Goal: Browse casually

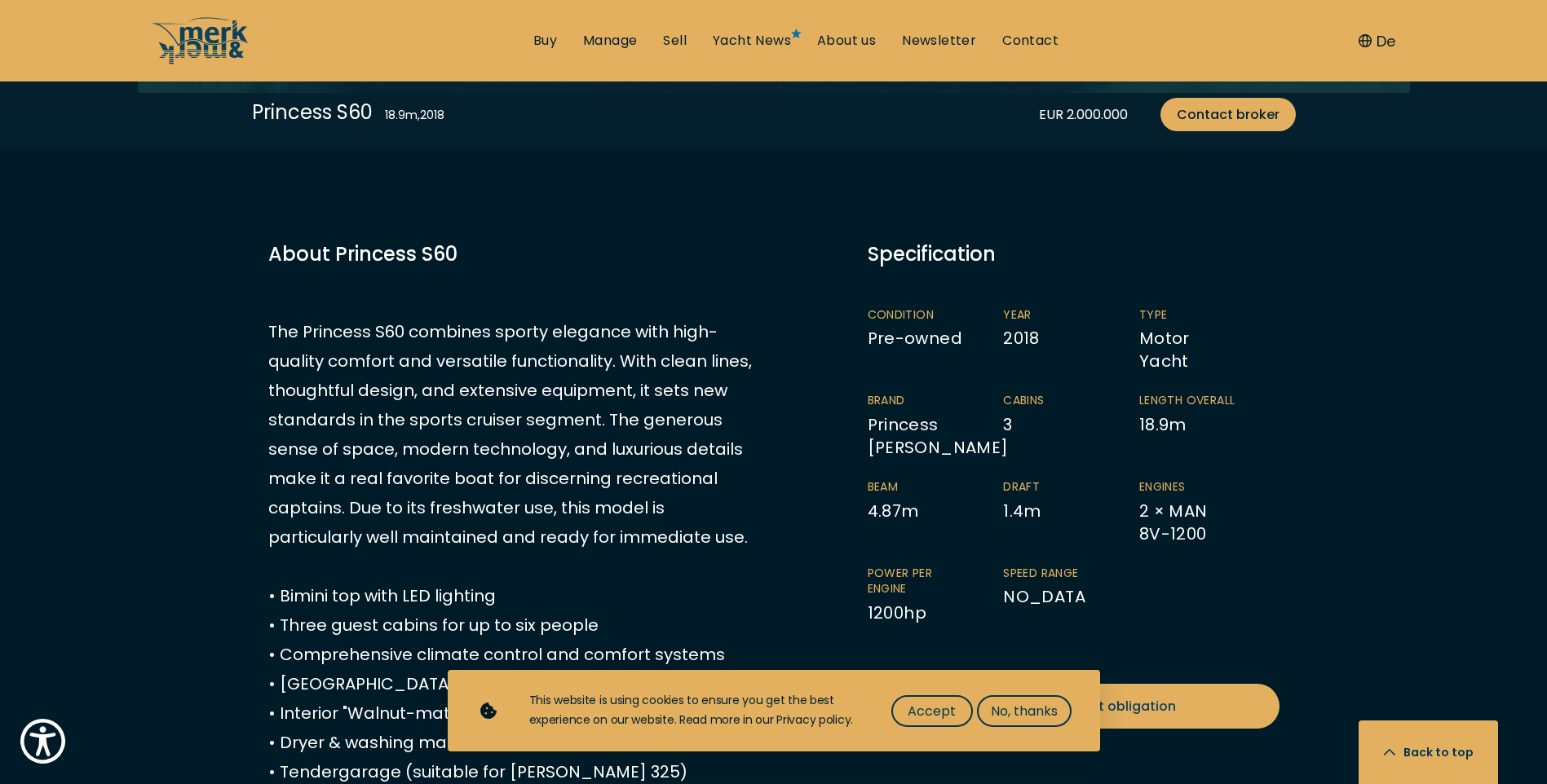
scroll to position [815, 0]
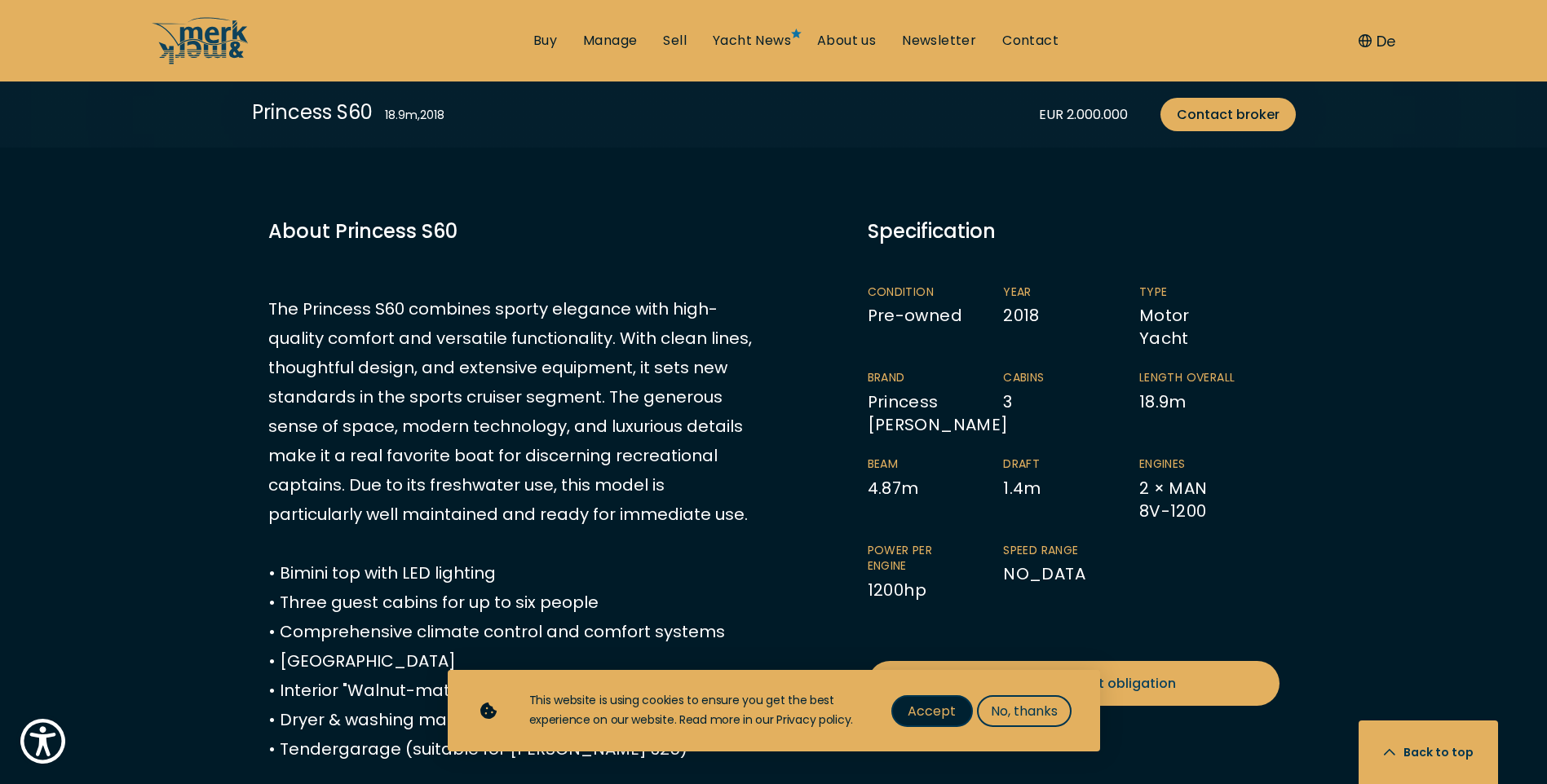
click at [915, 703] on span "Accept" at bounding box center [932, 711] width 48 height 20
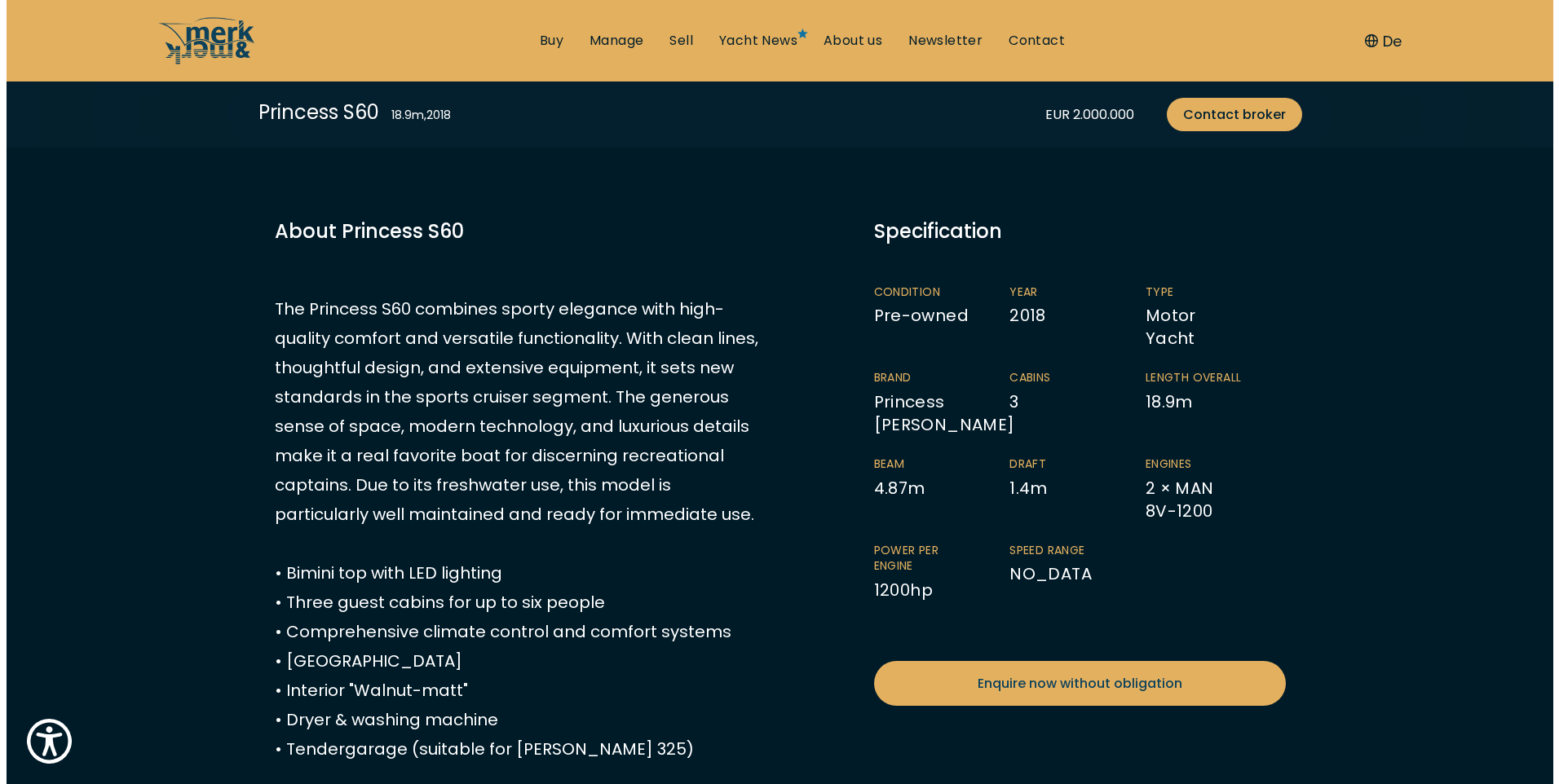
scroll to position [245, 0]
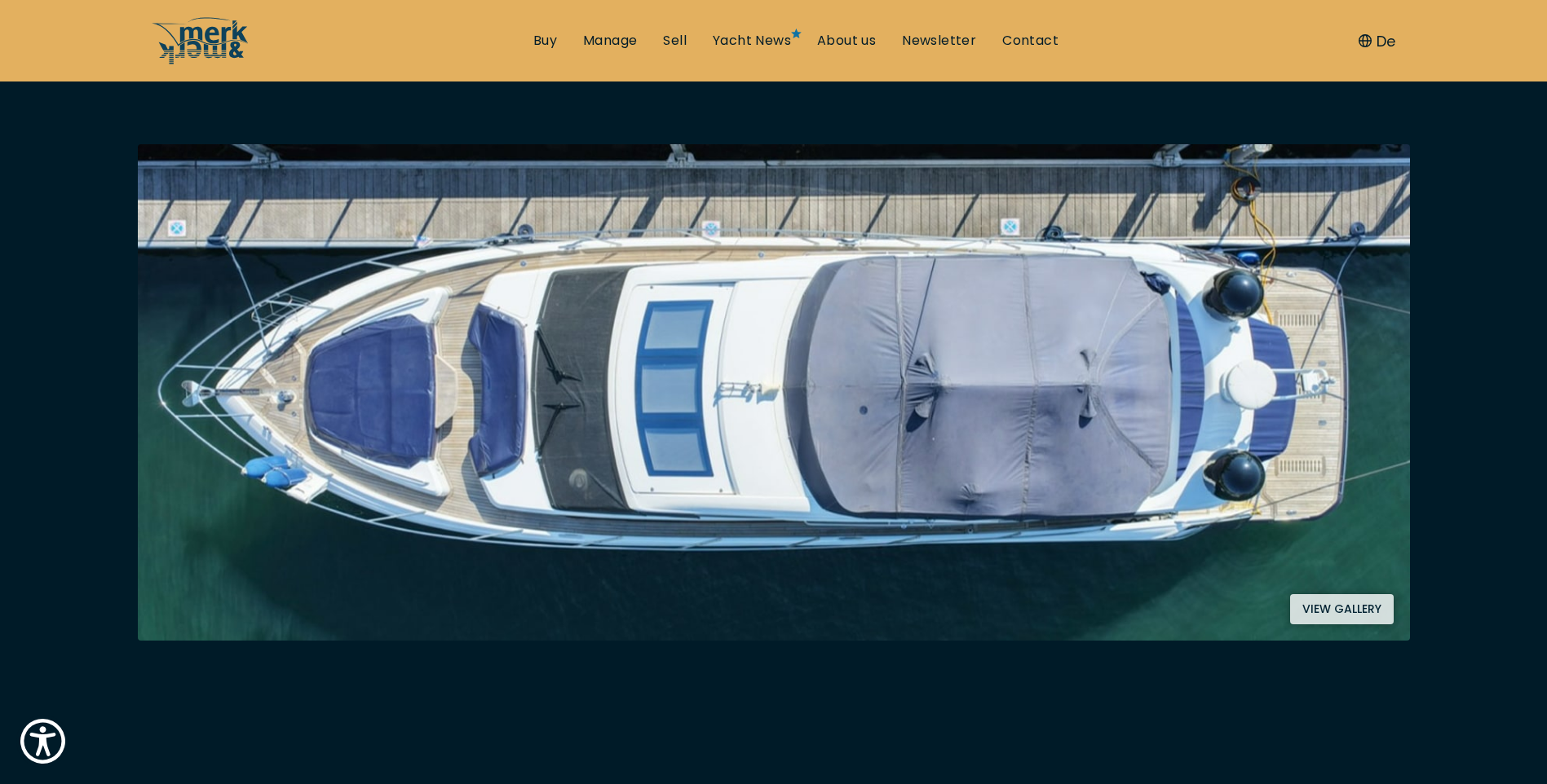
click at [683, 441] on img at bounding box center [774, 392] width 1272 height 496
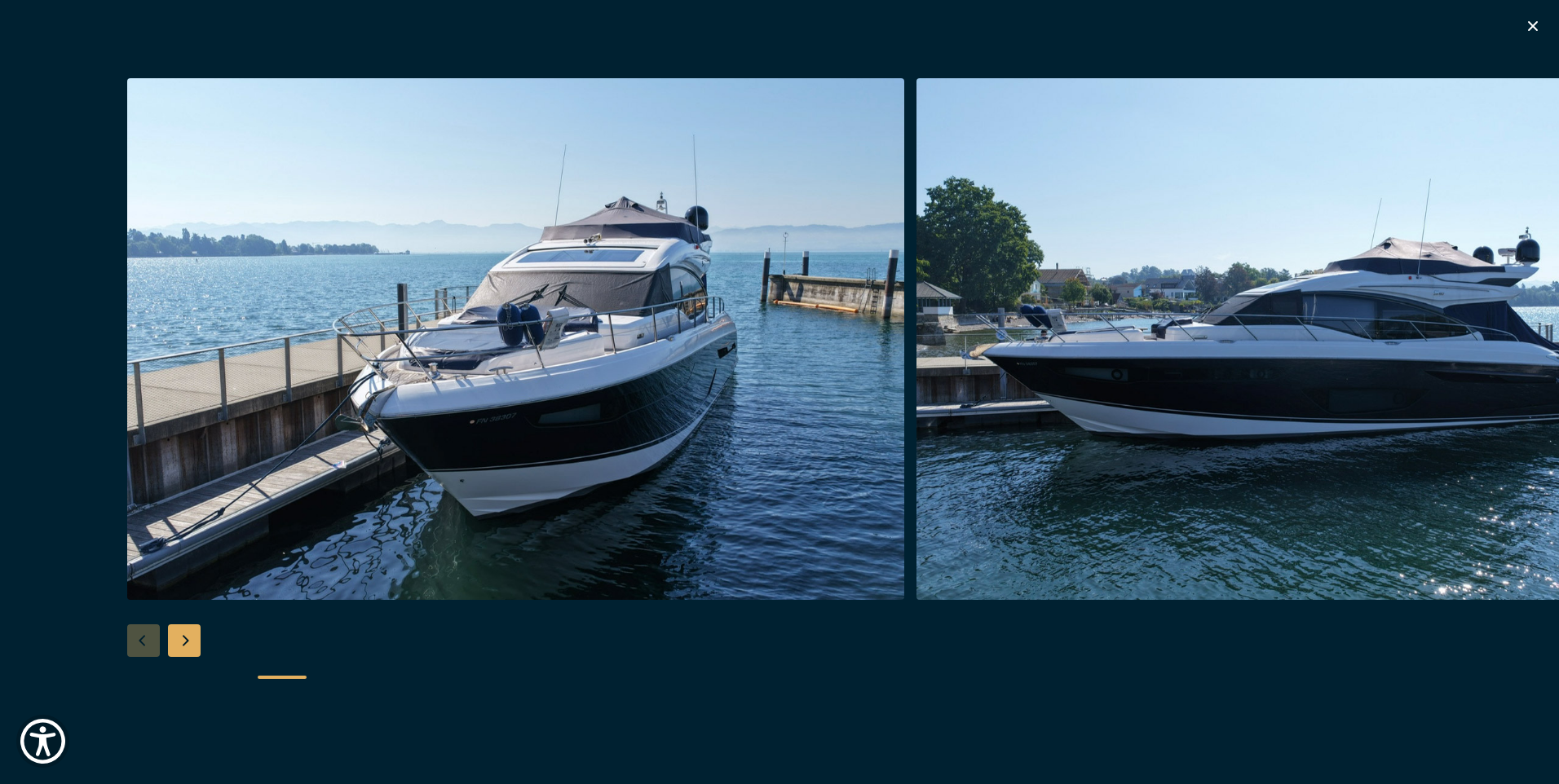
click at [190, 633] on div "Next slide" at bounding box center [184, 640] width 33 height 33
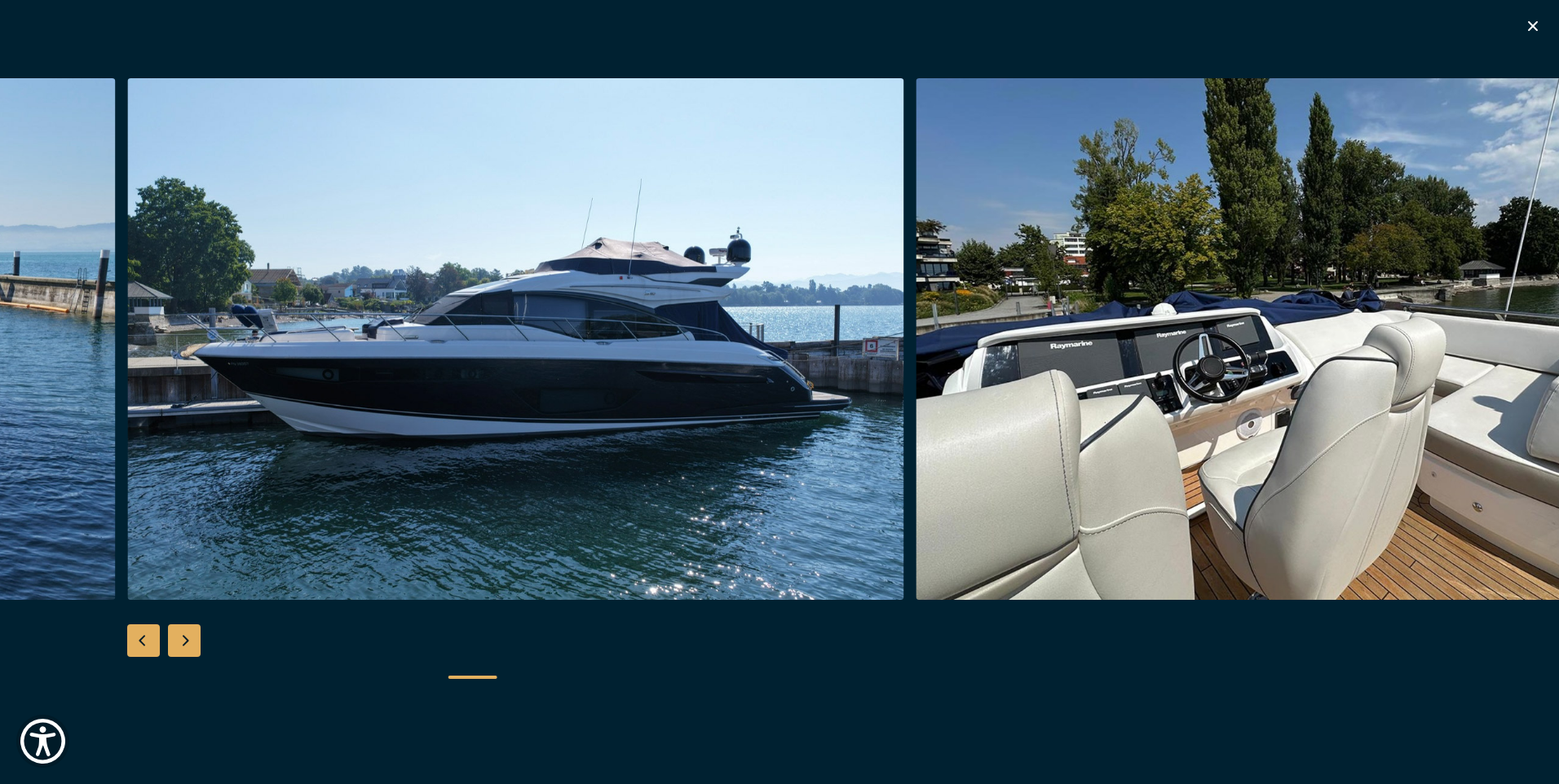
click at [186, 638] on div "Next slide" at bounding box center [184, 640] width 33 height 33
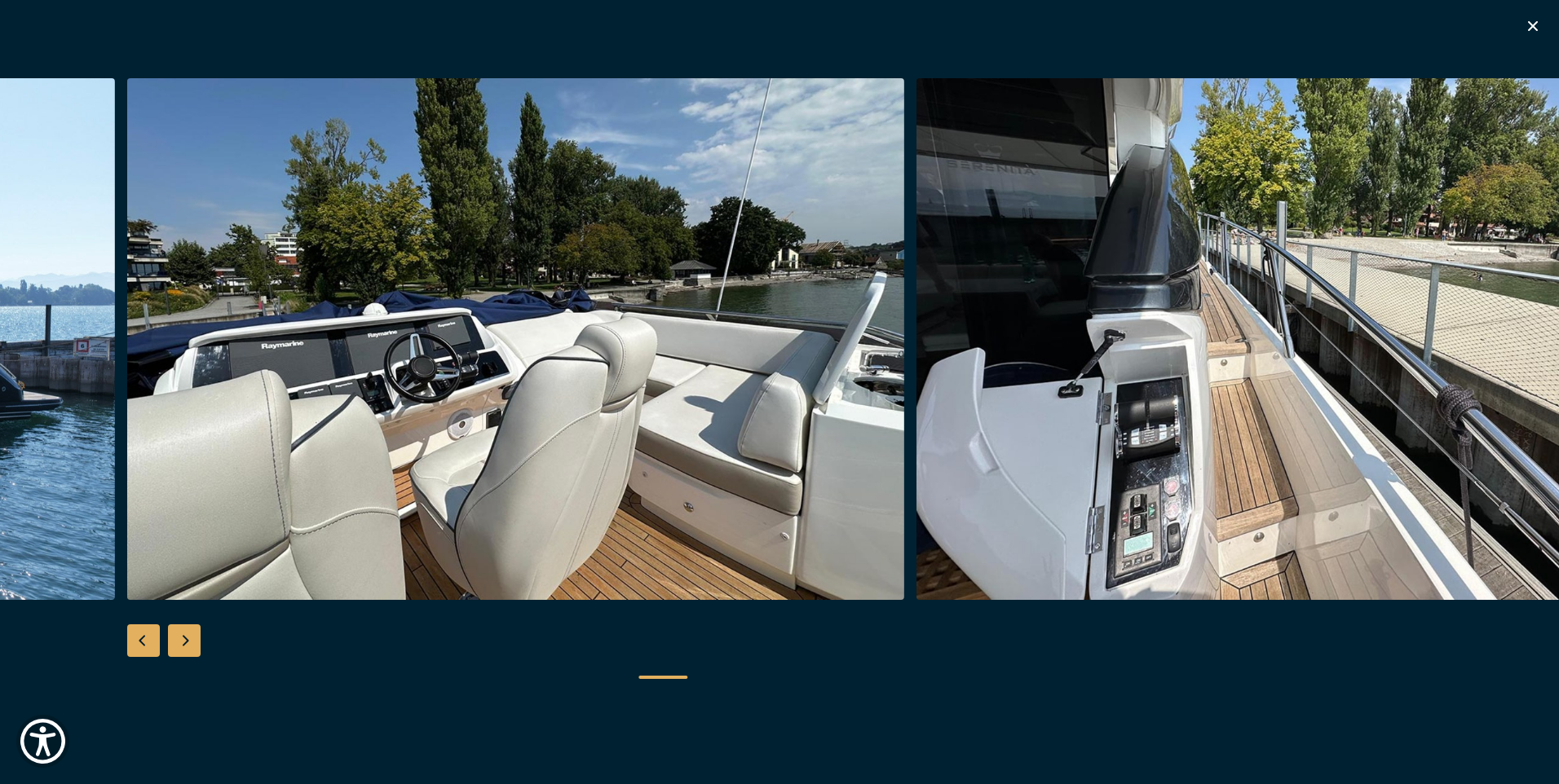
click at [182, 645] on div "Next slide" at bounding box center [184, 640] width 33 height 33
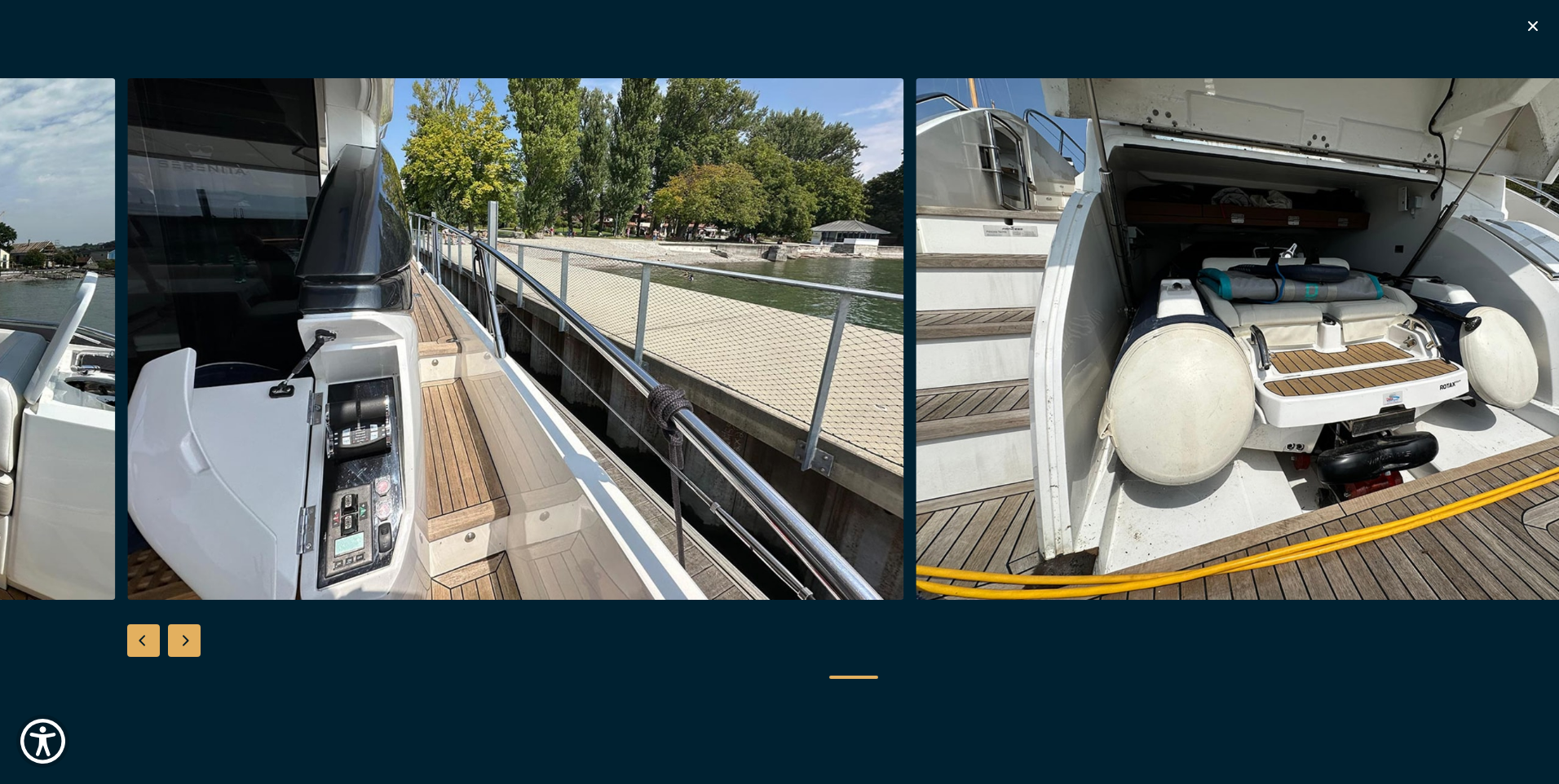
click at [182, 645] on div "Next slide" at bounding box center [184, 640] width 33 height 33
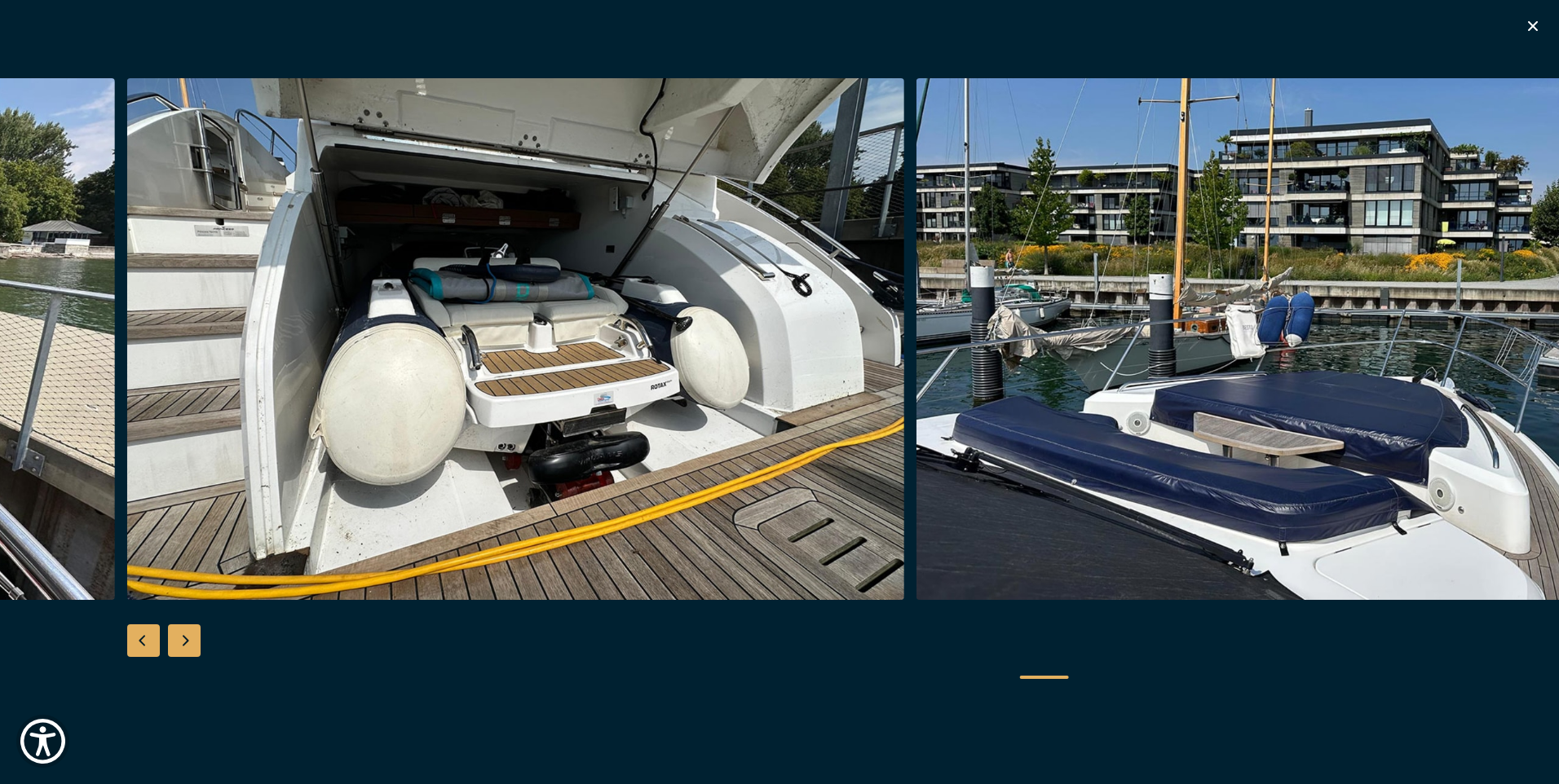
click at [182, 645] on div "Next slide" at bounding box center [184, 640] width 33 height 33
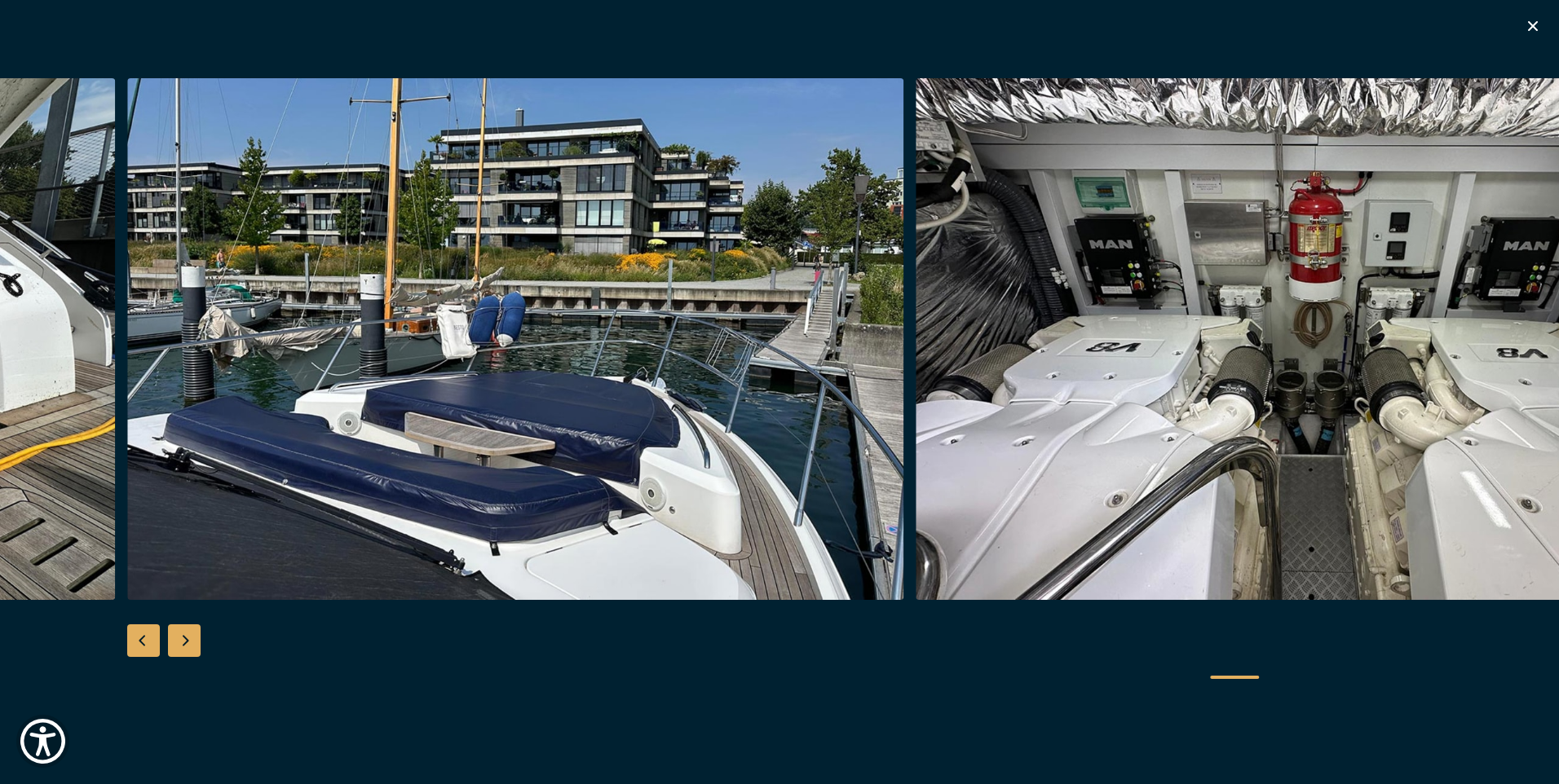
click at [182, 645] on div "Next slide" at bounding box center [184, 640] width 33 height 33
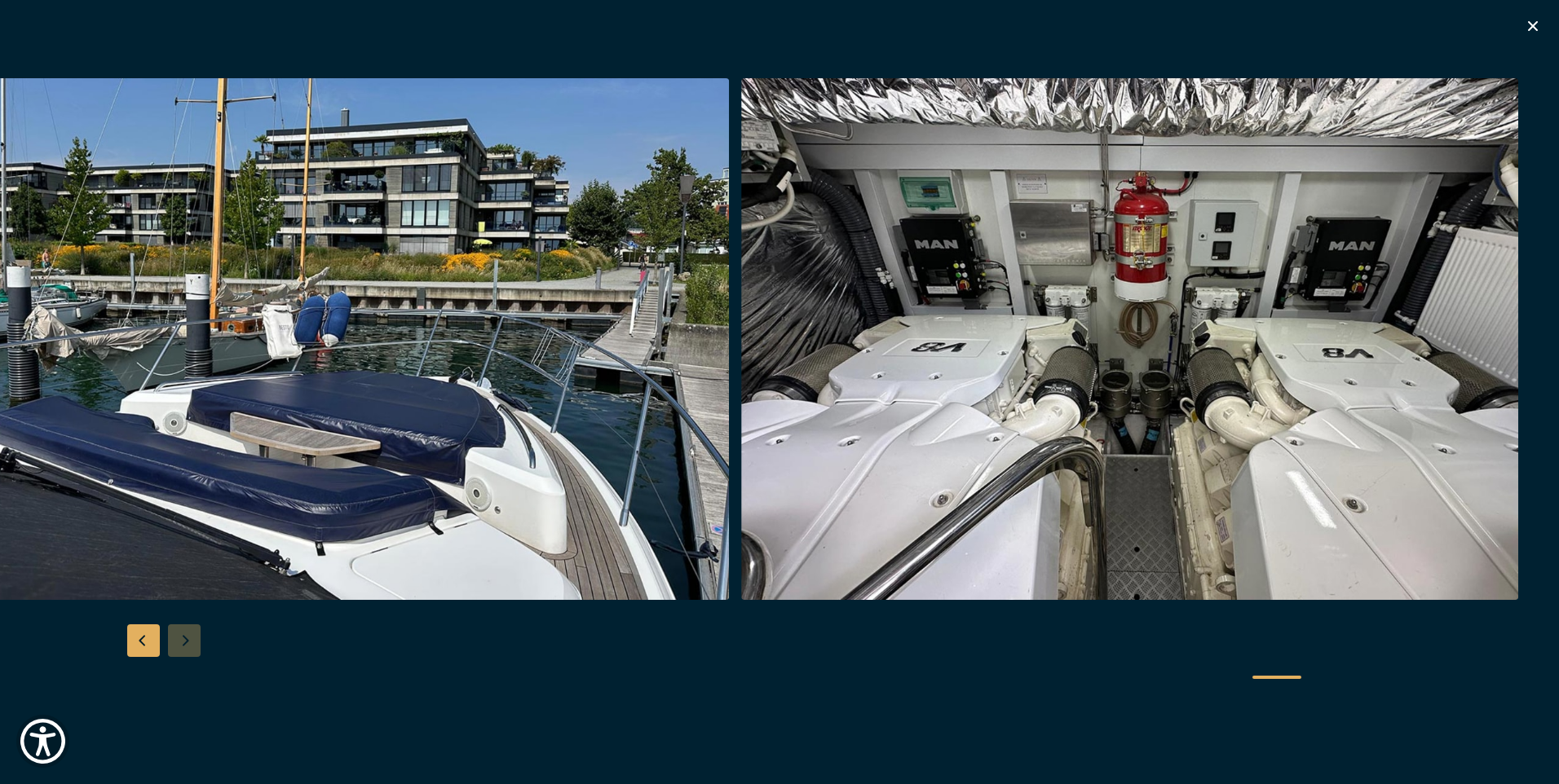
click at [182, 645] on div at bounding box center [779, 392] width 1559 height 628
